Goal: Transaction & Acquisition: Purchase product/service

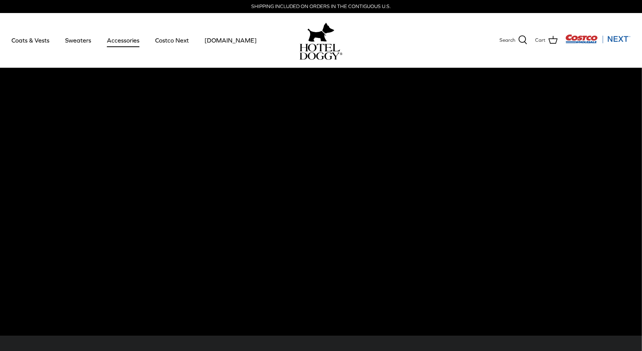
click at [134, 43] on link "Accessories" at bounding box center [123, 40] width 46 height 26
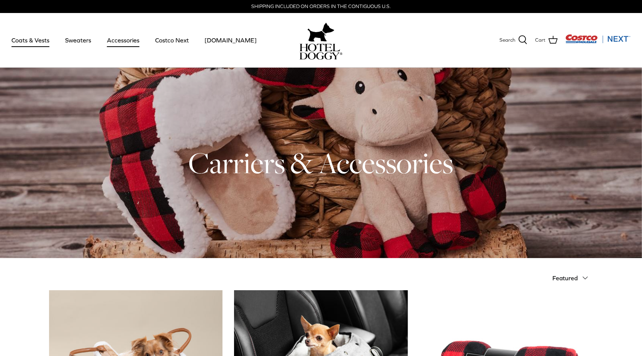
click at [44, 43] on link "Coats & Vests" at bounding box center [31, 40] width 52 height 26
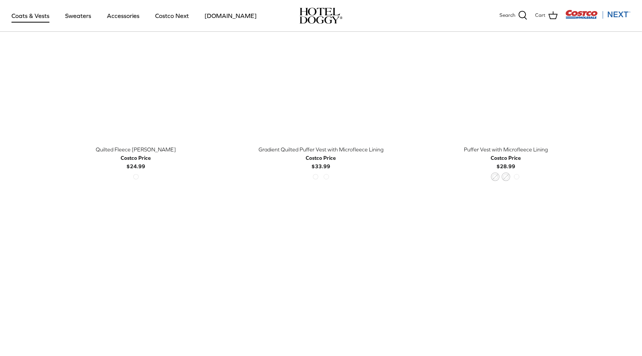
scroll to position [1301, 0]
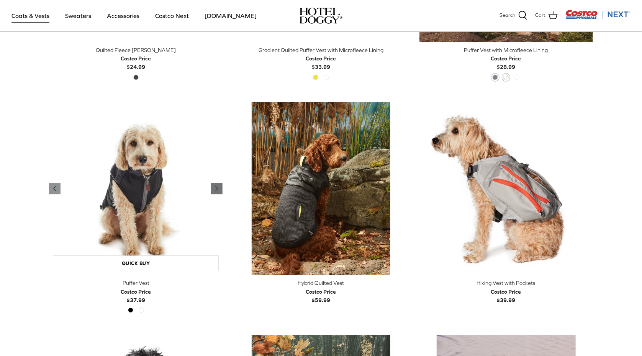
click at [214, 184] on icon "Right" at bounding box center [216, 188] width 9 height 9
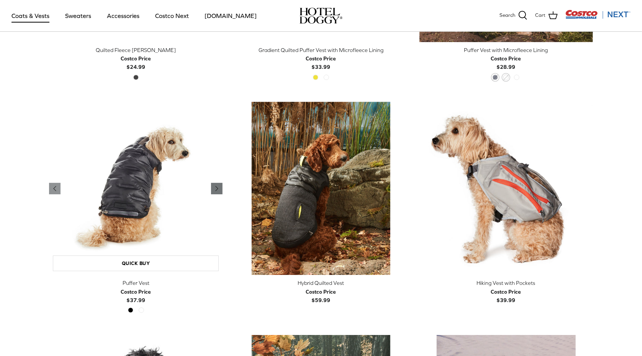
click at [214, 184] on icon "Right" at bounding box center [216, 188] width 9 height 9
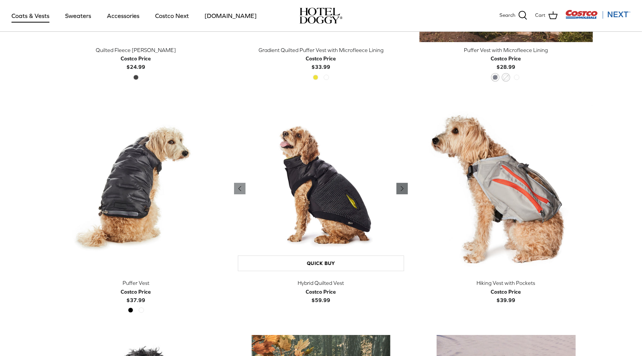
click at [401, 186] on polyline "Previous" at bounding box center [402, 188] width 2 height 5
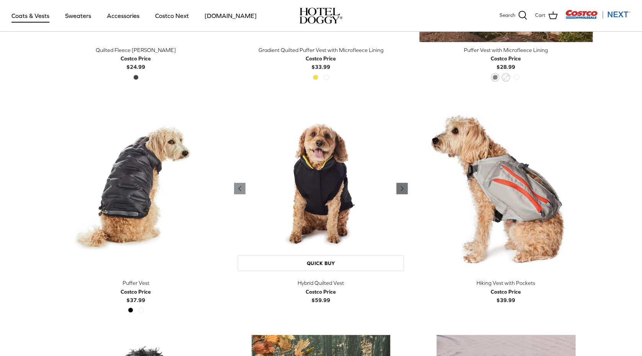
click at [401, 186] on polyline "Previous" at bounding box center [402, 188] width 2 height 5
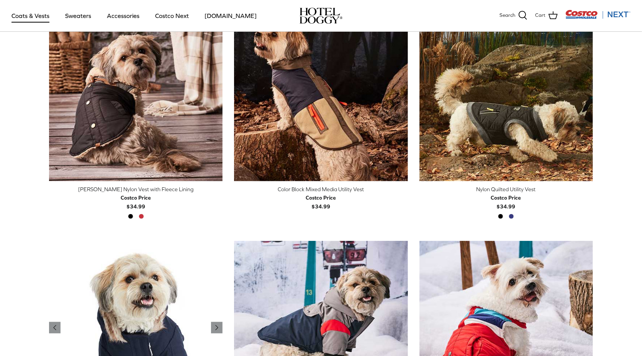
scroll to position [230, 0]
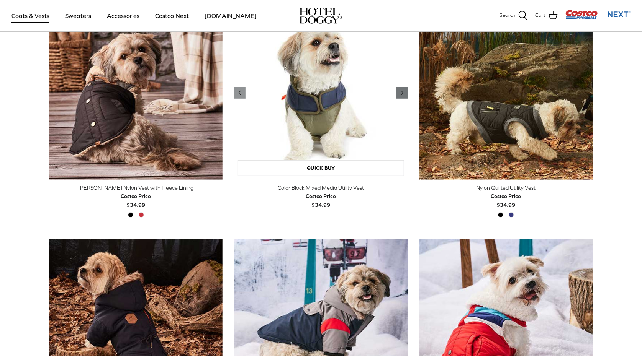
click at [400, 92] on icon "Right" at bounding box center [401, 92] width 9 height 9
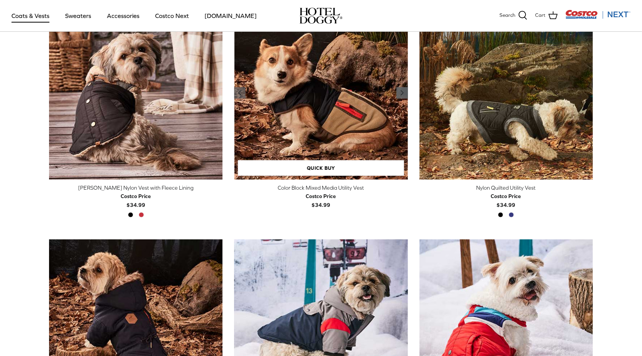
click at [399, 92] on icon "Right" at bounding box center [401, 92] width 9 height 9
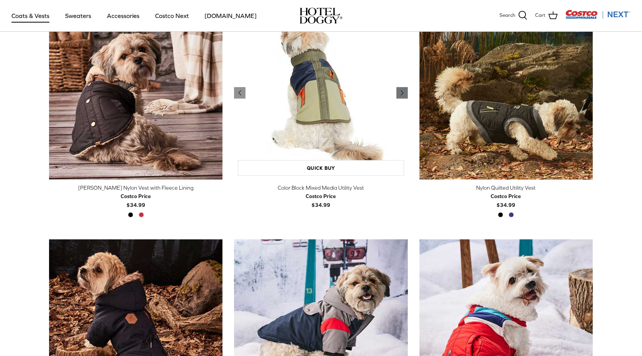
click at [400, 94] on icon "Right" at bounding box center [401, 92] width 9 height 9
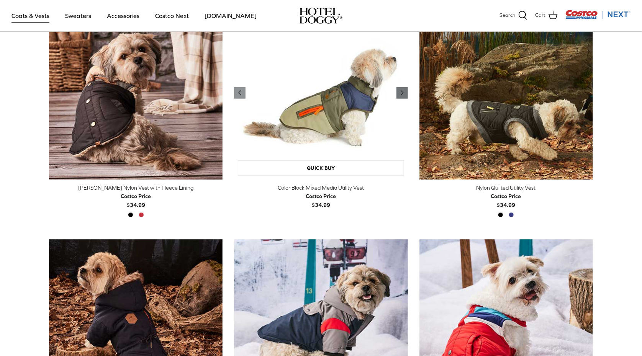
click at [400, 94] on icon "Right" at bounding box center [401, 92] width 9 height 9
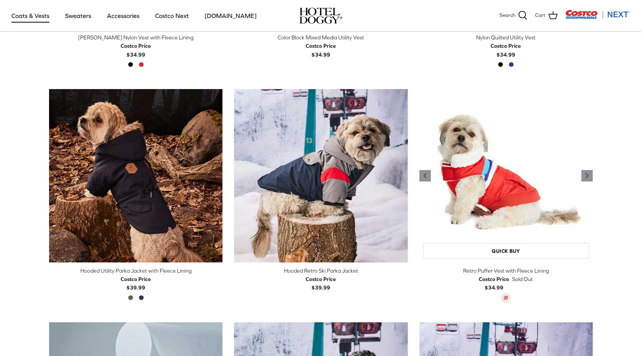
scroll to position [383, 0]
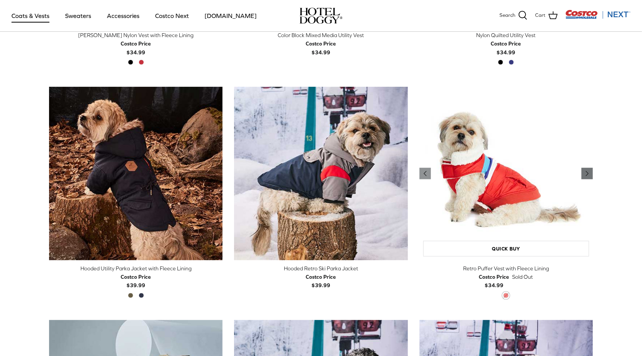
click at [582, 172] on link "Right" at bounding box center [586, 173] width 11 height 11
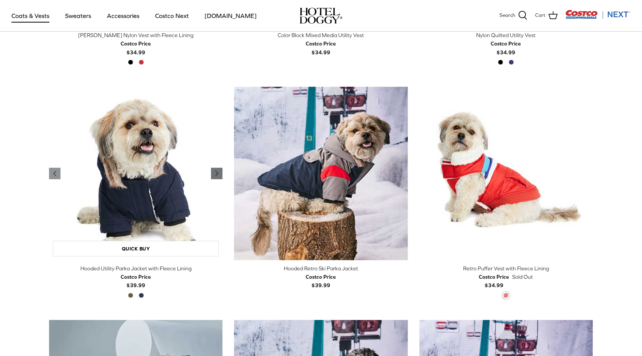
click at [215, 174] on icon "Right" at bounding box center [216, 173] width 9 height 9
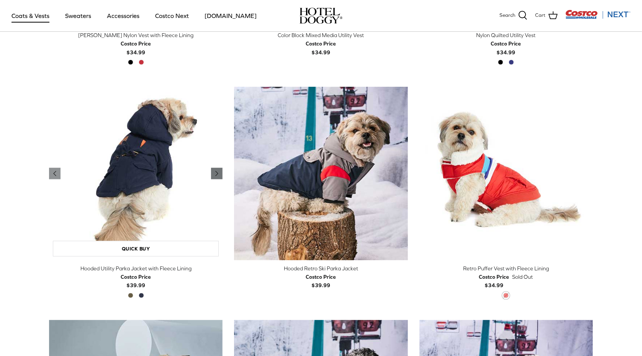
click at [215, 174] on icon "Right" at bounding box center [216, 173] width 9 height 9
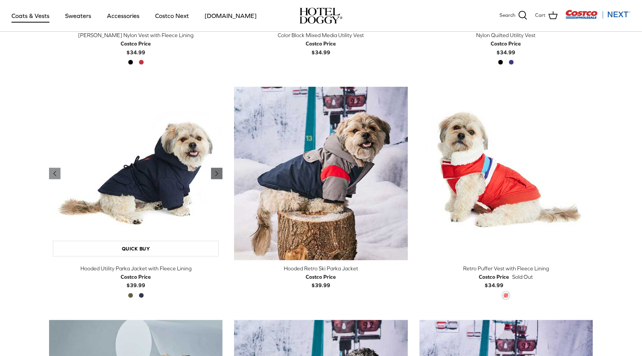
click at [215, 174] on icon "Right" at bounding box center [216, 173] width 9 height 9
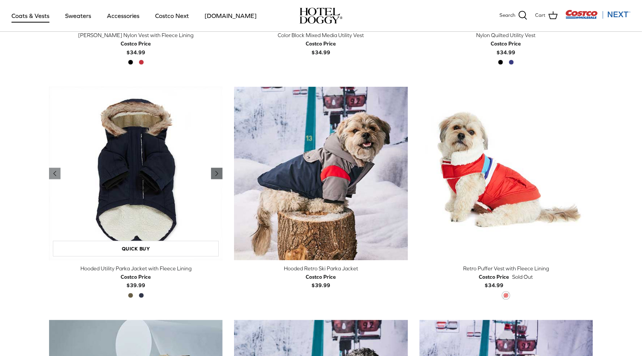
click at [215, 174] on icon "Right" at bounding box center [216, 173] width 9 height 9
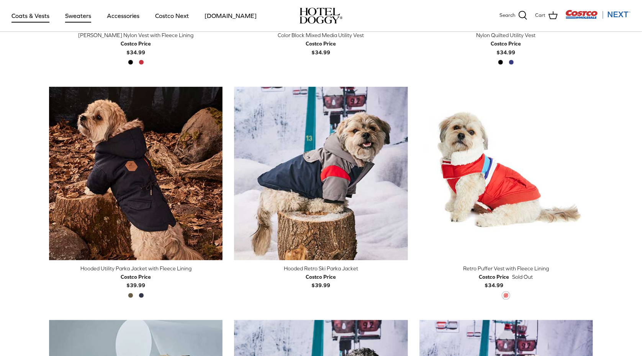
click at [75, 19] on link "Sweaters" at bounding box center [78, 16] width 40 height 26
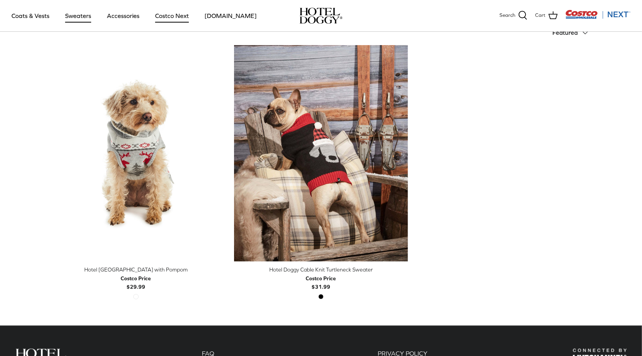
scroll to position [114, 0]
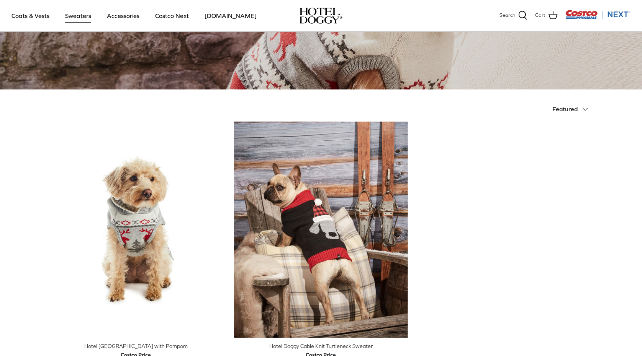
click at [306, 11] on img at bounding box center [320, 16] width 43 height 16
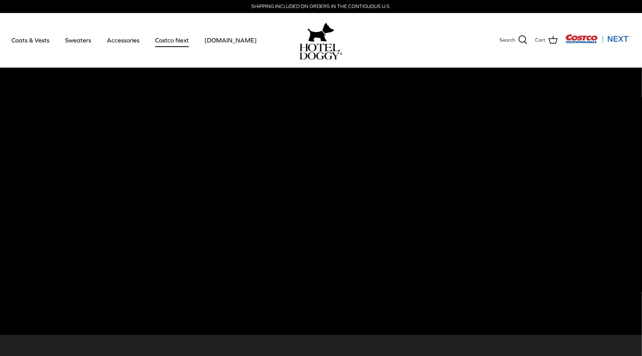
click at [172, 40] on link "Costco Next" at bounding box center [171, 40] width 47 height 26
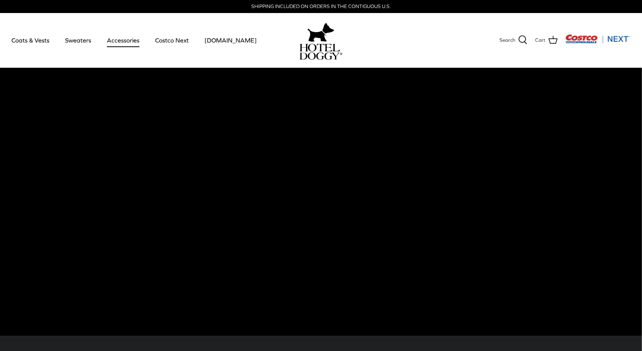
click at [122, 40] on link "Accessories" at bounding box center [123, 40] width 46 height 26
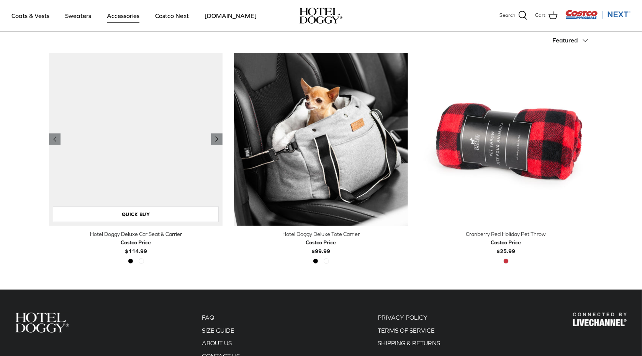
scroll to position [191, 0]
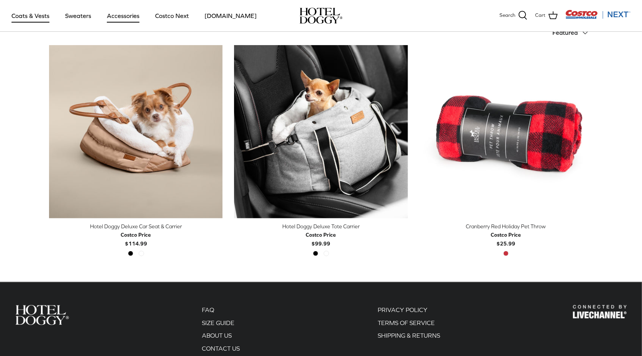
click at [42, 13] on link "Coats & Vests" at bounding box center [31, 16] width 52 height 26
